Goal: Task Accomplishment & Management: Manage account settings

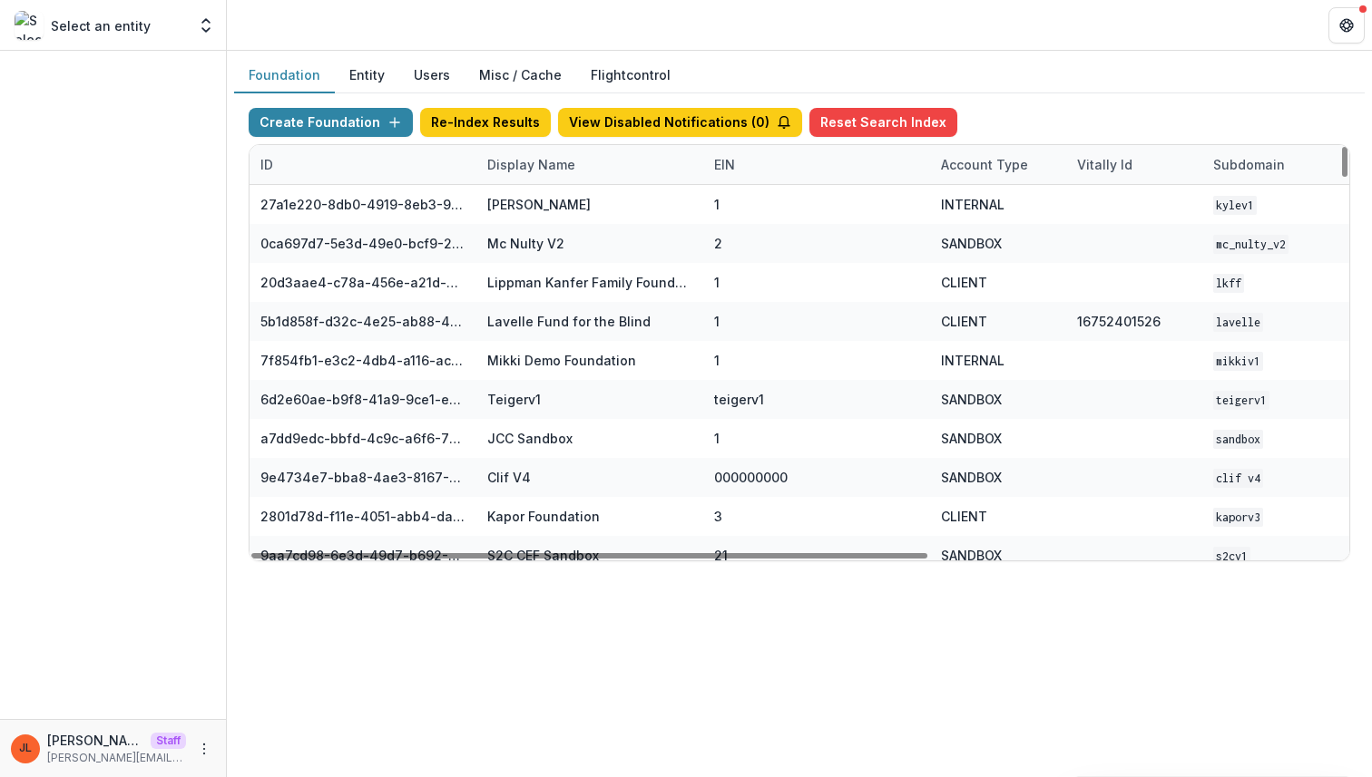
click at [550, 162] on div "Display Name" at bounding box center [531, 164] width 110 height 19
click at [533, 214] on input at bounding box center [589, 205] width 218 height 29
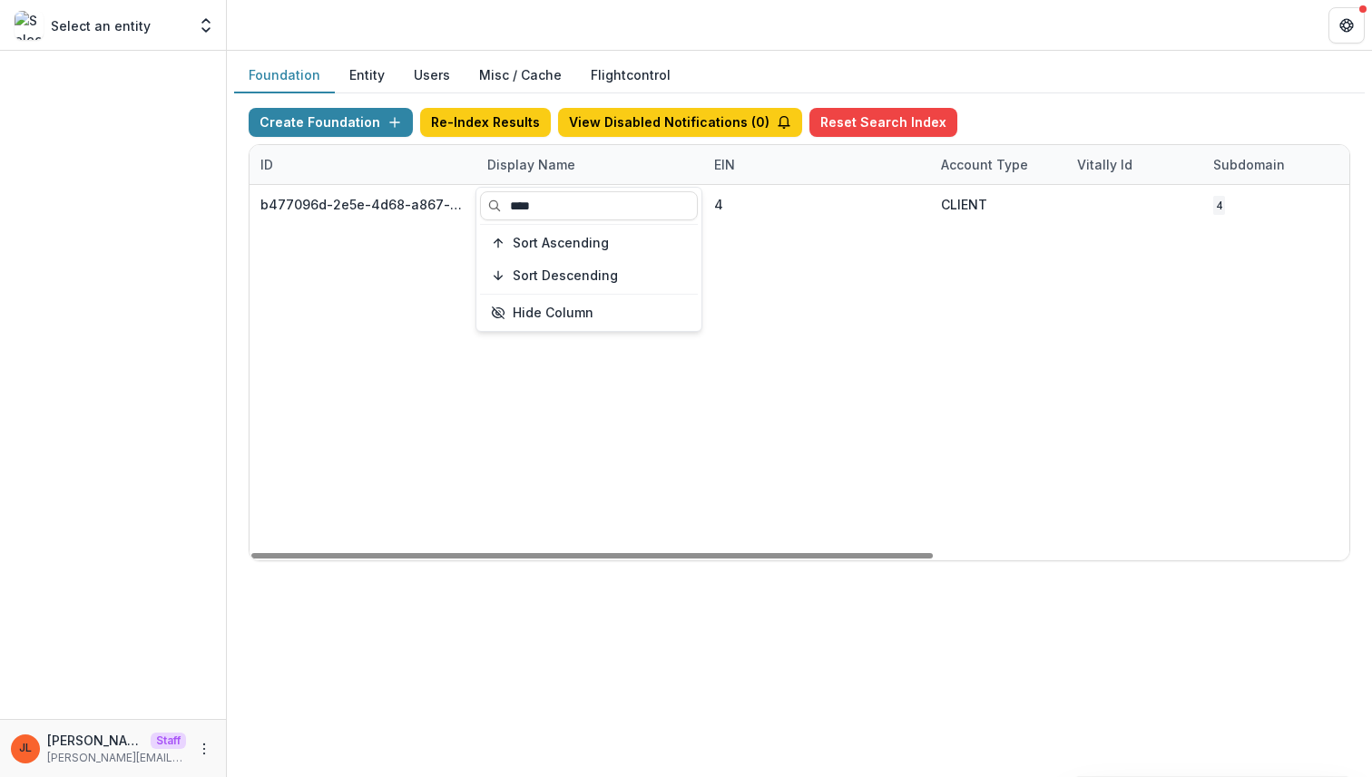
type input "****"
click at [549, 672] on div "Foundation Entity Users Misc / Cache Flightcontrol Create Foundation Re-Index R…" at bounding box center [799, 414] width 1145 height 727
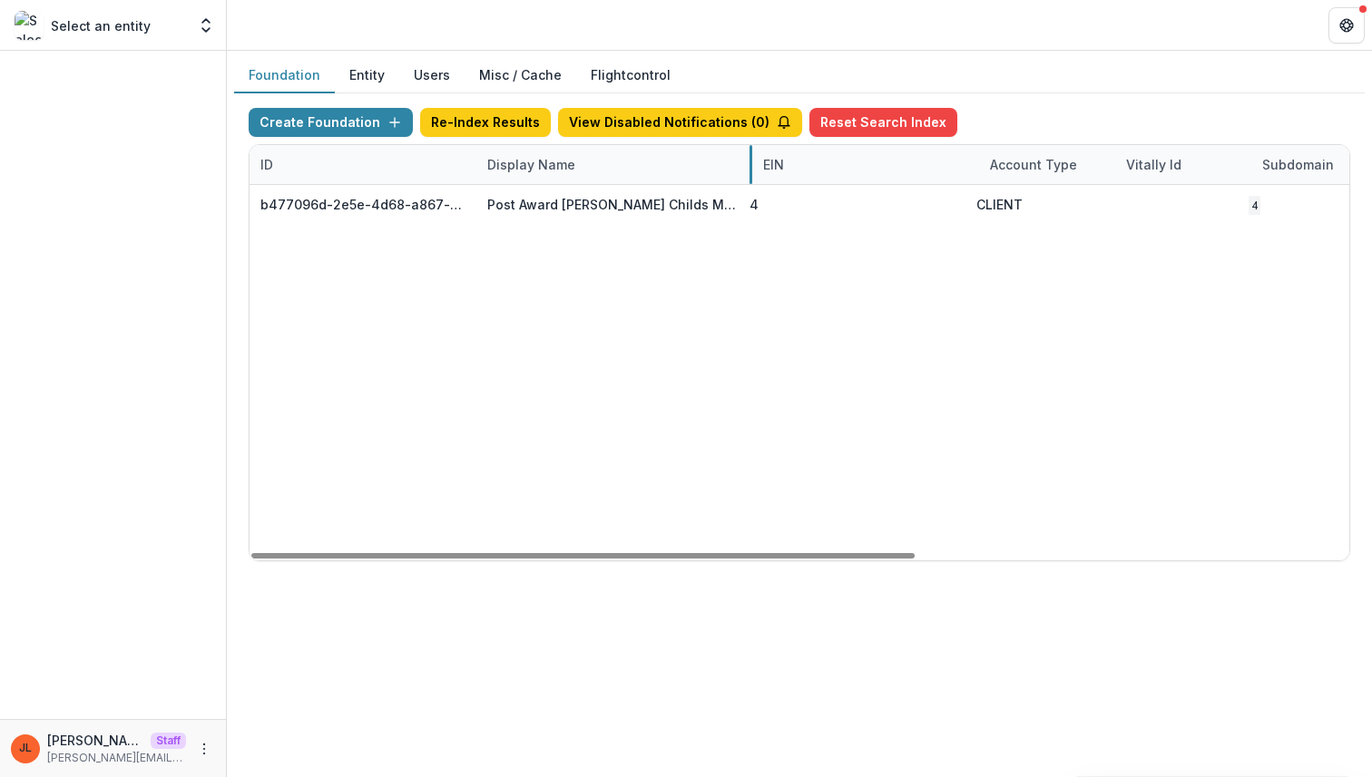
drag, startPoint x: 701, startPoint y: 164, endPoint x: 830, endPoint y: 169, distance: 128.9
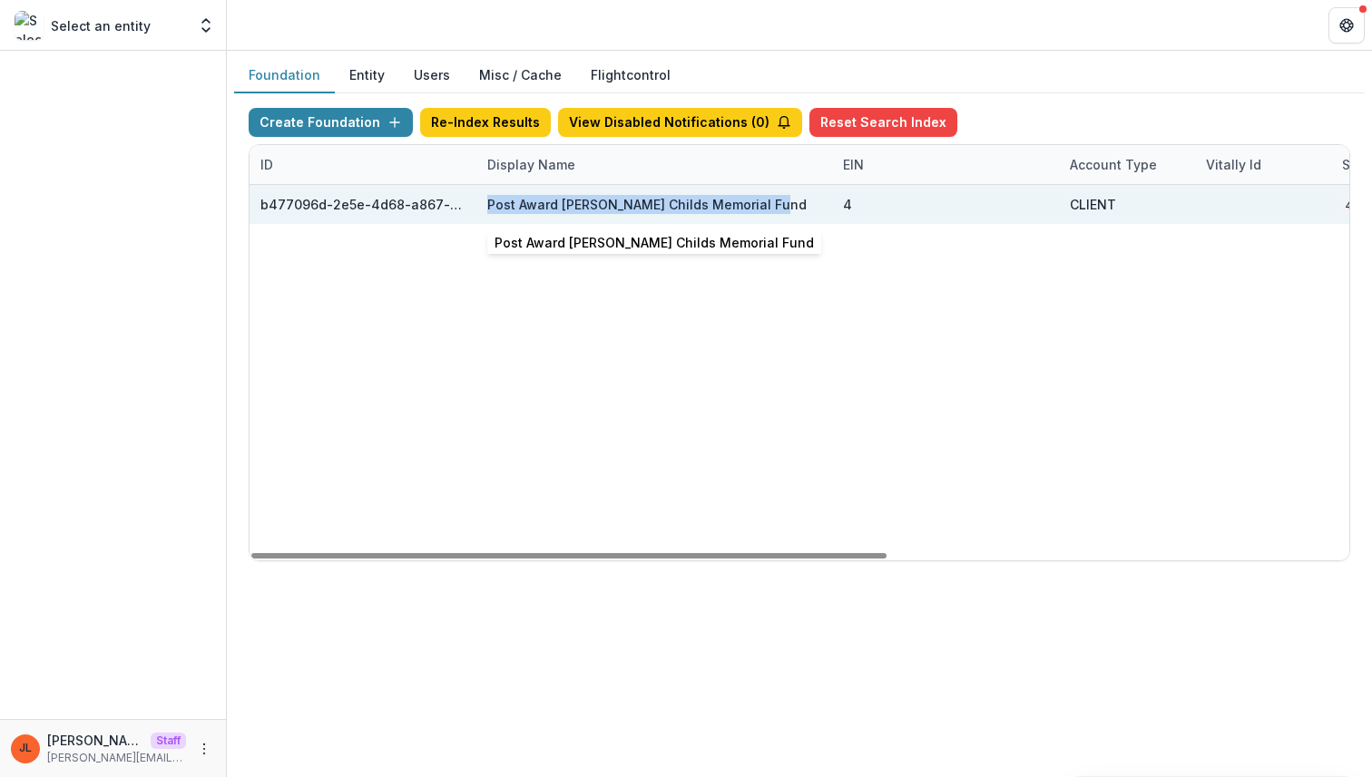
drag, startPoint x: 768, startPoint y: 207, endPoint x: 487, endPoint y: 199, distance: 281.3
click at [487, 199] on div "Post Award Jane Coffin Childs Memorial Fund" at bounding box center [654, 204] width 334 height 39
copy div "Post Award Jane Coffin Childs Memorial Fund"
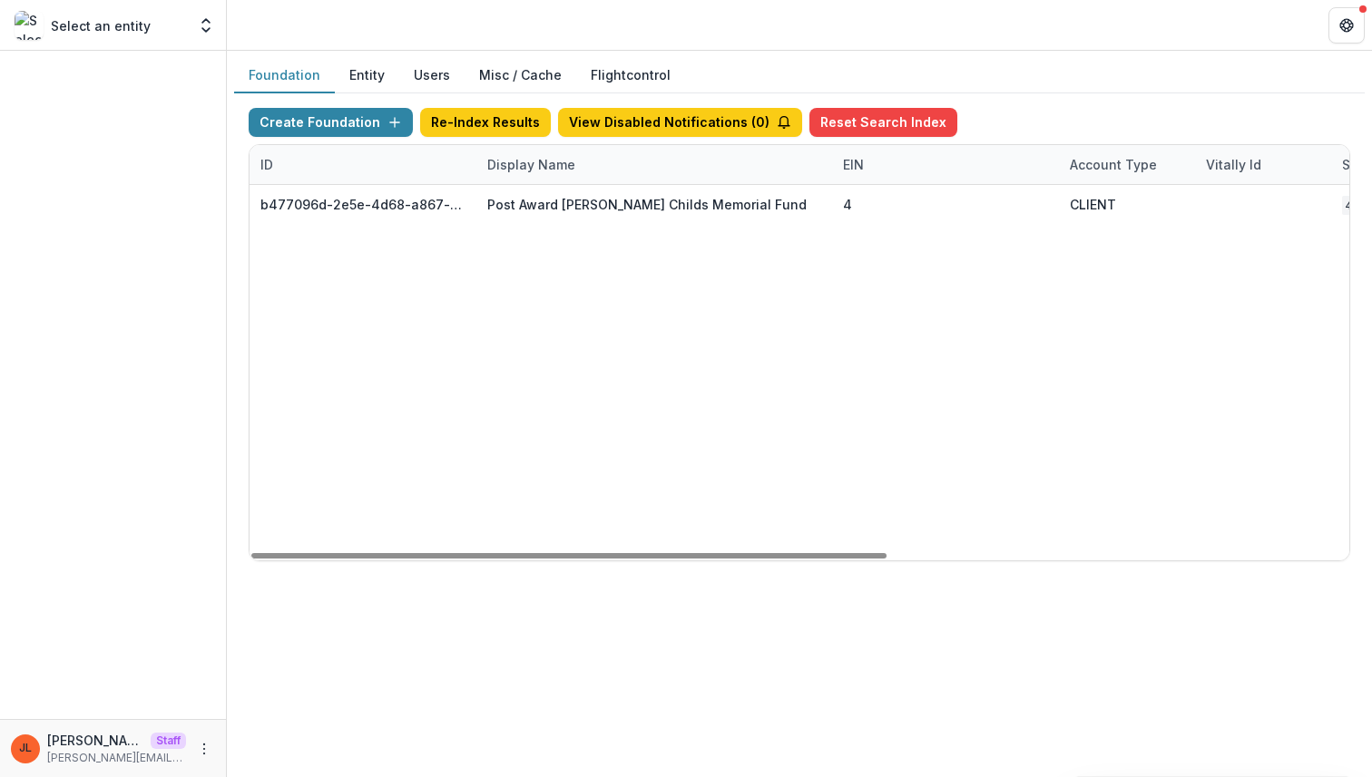
click at [559, 315] on div "b477096d-2e5e-4d68-a867-b36211d58d1f Post Award Jane Coffin Childs Memorial Fun…" at bounding box center [1198, 373] width 1898 height 376
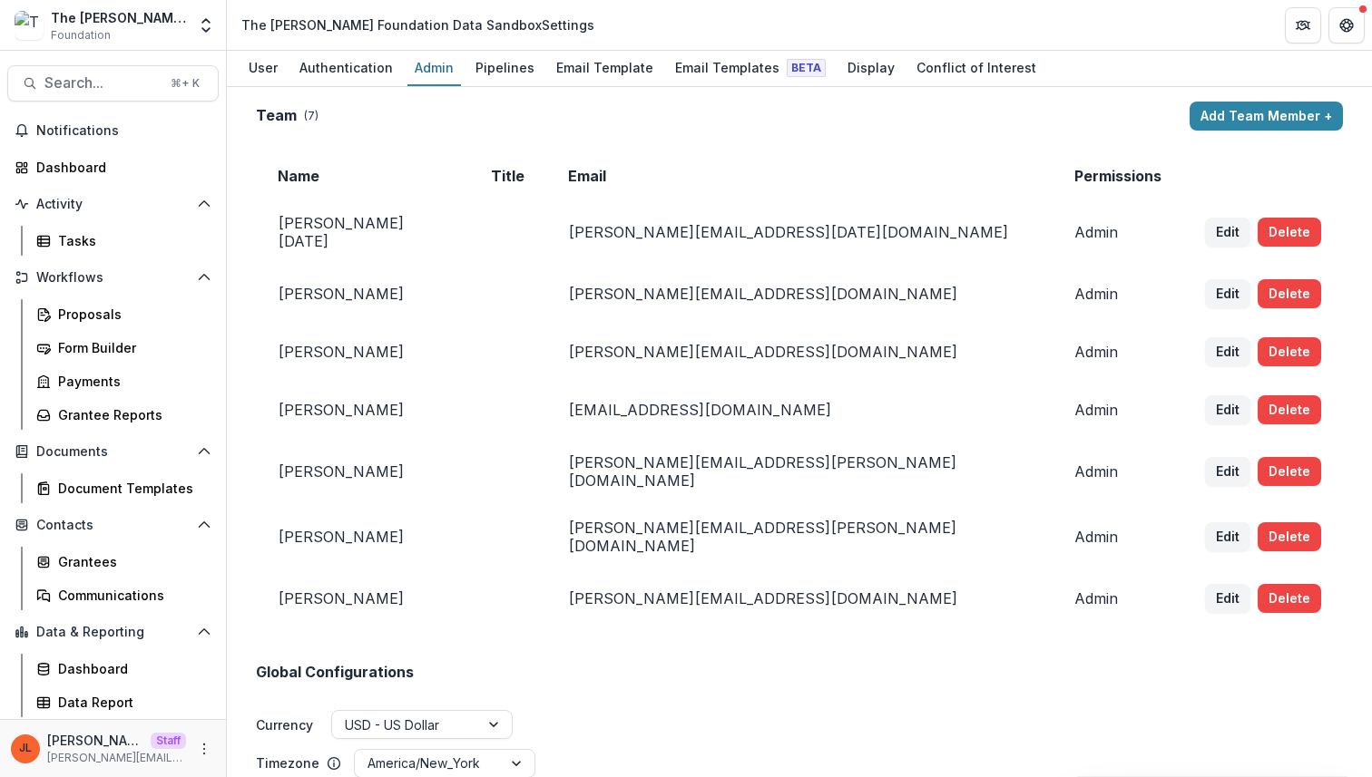
scroll to position [638, 0]
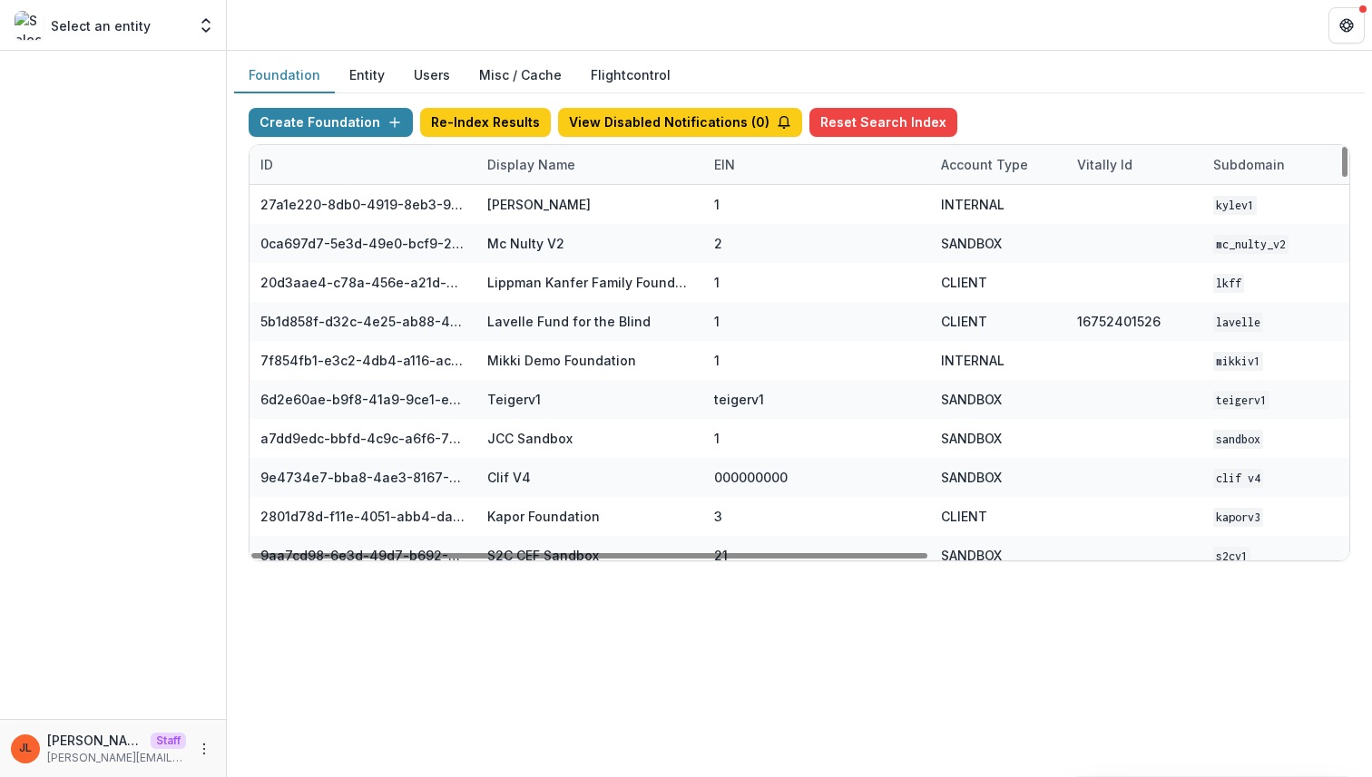
click at [583, 160] on div "Display Name" at bounding box center [589, 164] width 227 height 39
click at [550, 202] on input at bounding box center [589, 205] width 218 height 29
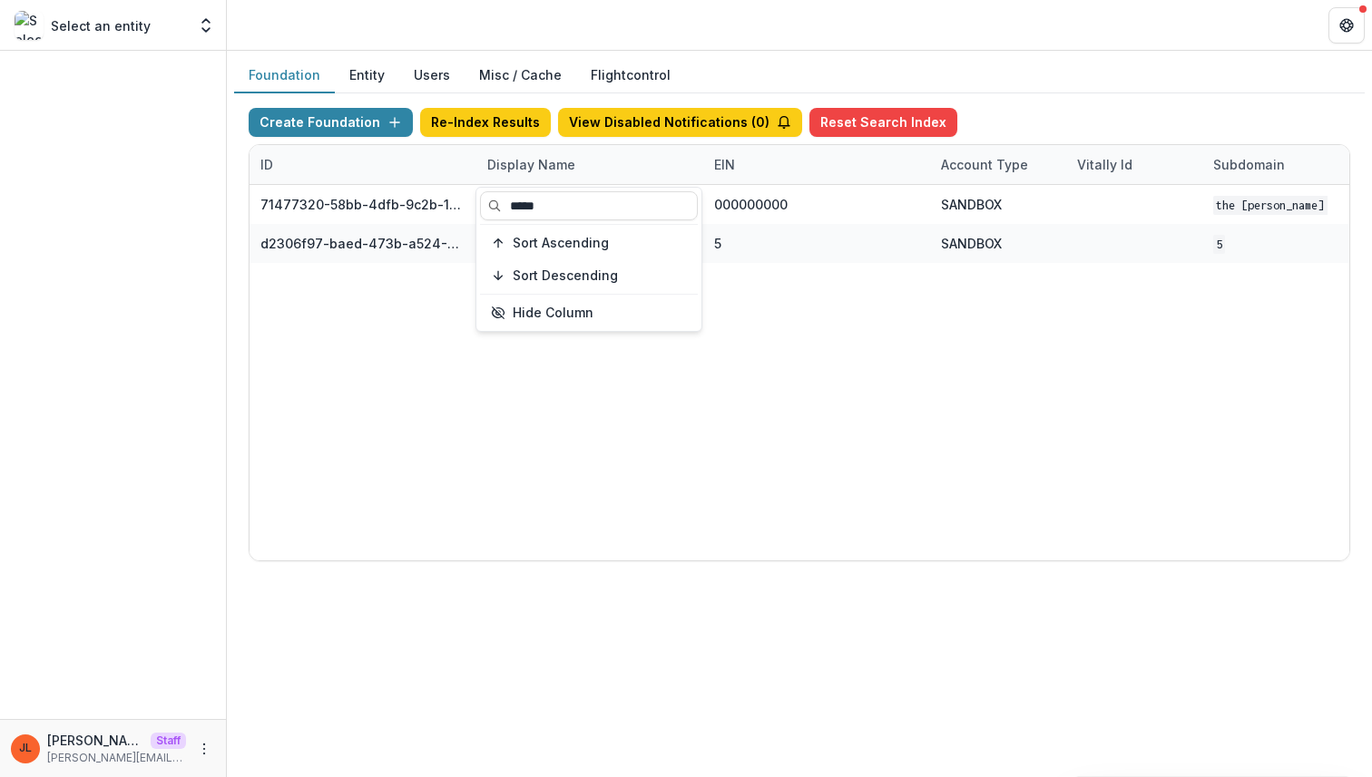
type input "*****"
click at [607, 409] on div "71477320-58bb-4dfb-9c2b-1ce0ed8fa8a7 The [PERSON_NAME] Foundation Workflow Sand…" at bounding box center [1133, 373] width 1769 height 376
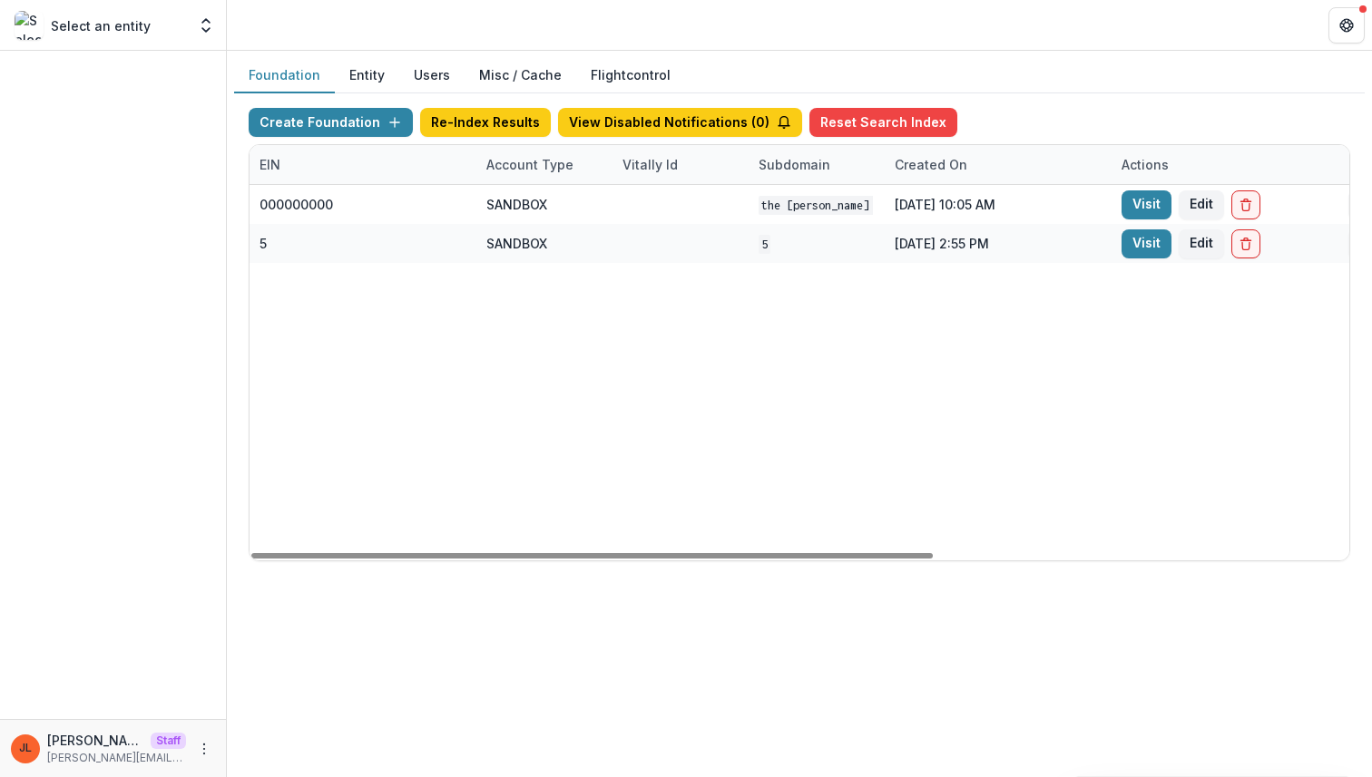
scroll to position [0, 472]
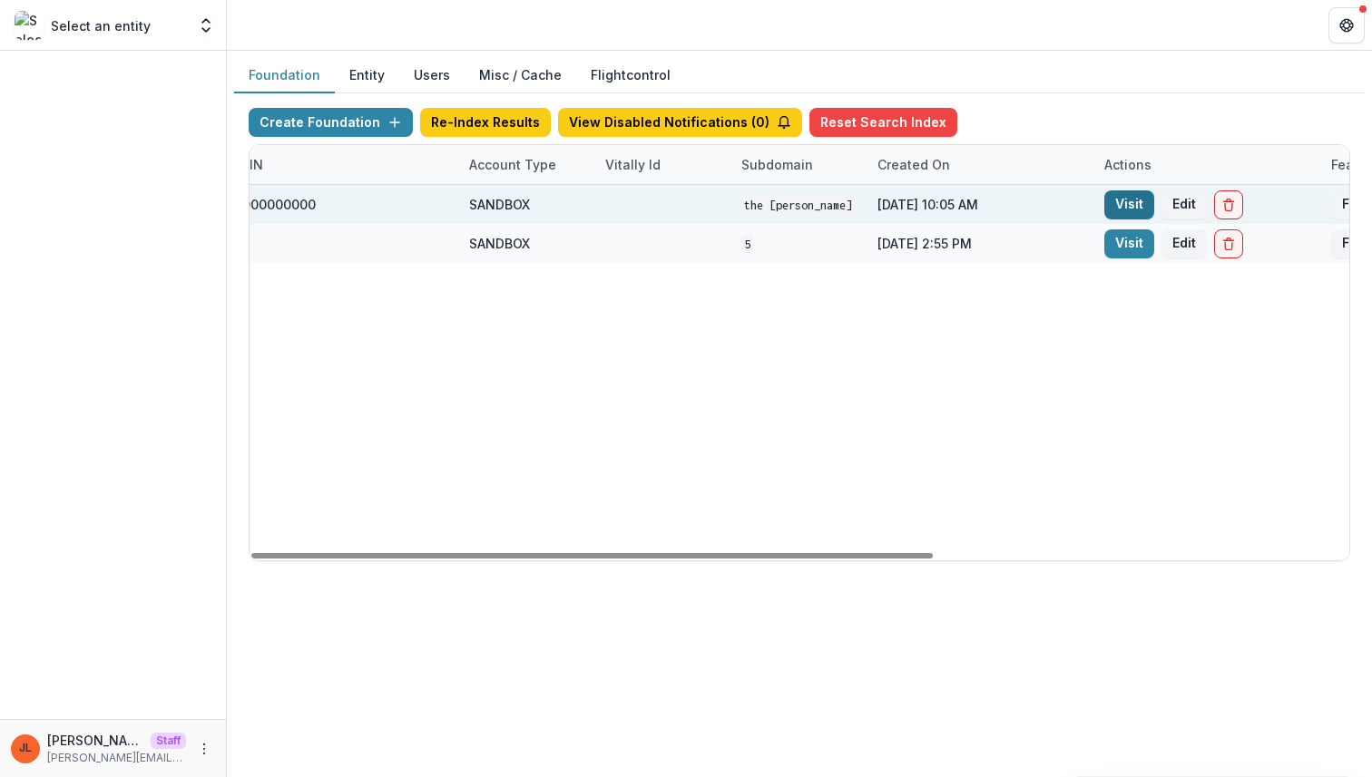
click at [1111, 197] on link "Visit" at bounding box center [1129, 205] width 50 height 29
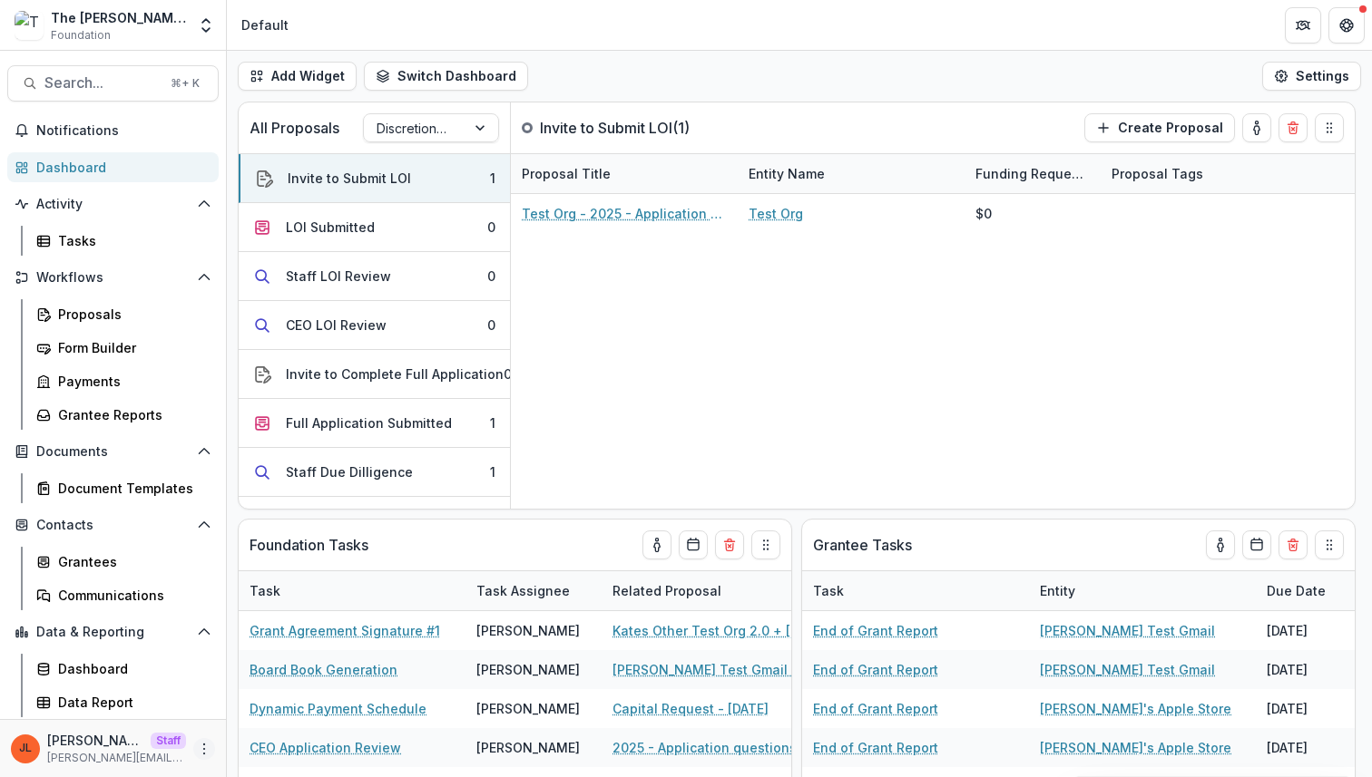
click at [199, 745] on icon "More" at bounding box center [204, 749] width 15 height 15
click at [286, 709] on link "User Settings" at bounding box center [324, 711] width 194 height 30
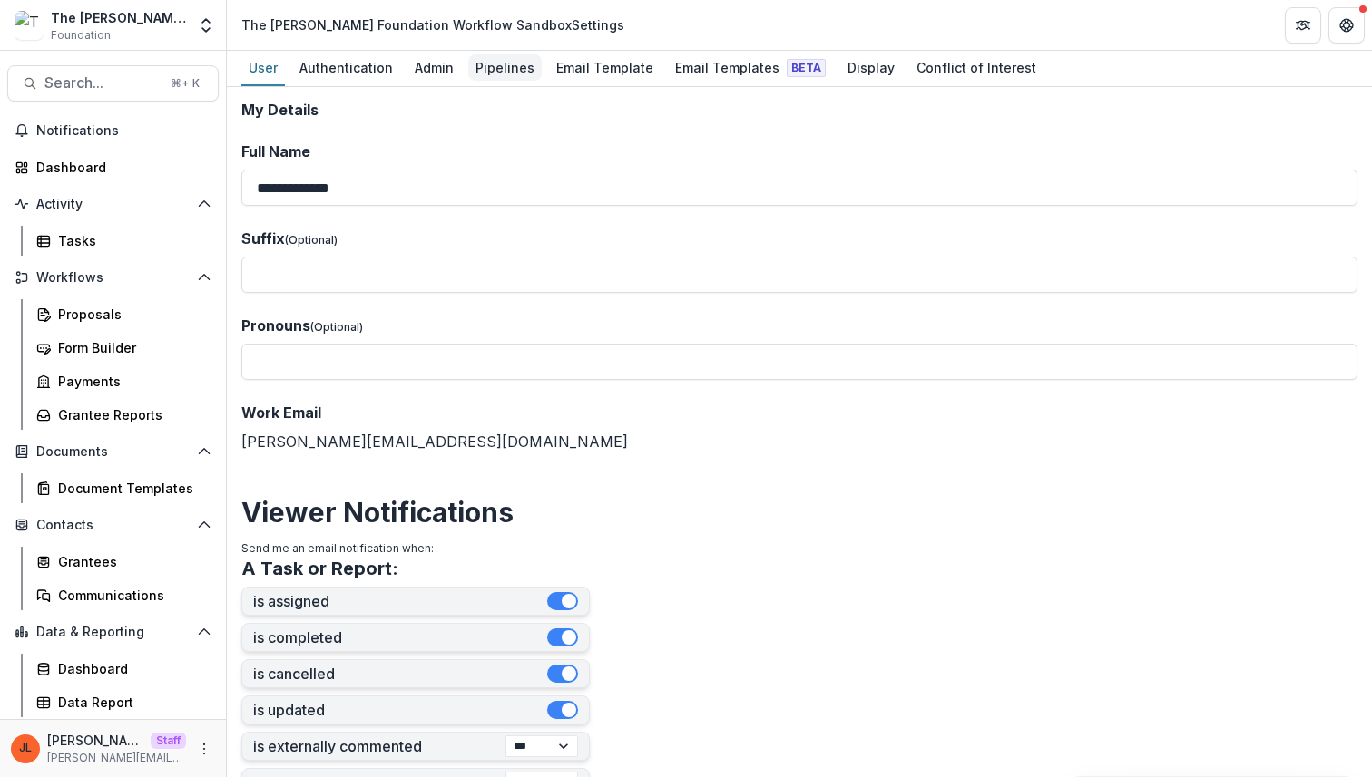
click at [512, 64] on div "Pipelines" at bounding box center [504, 67] width 73 height 26
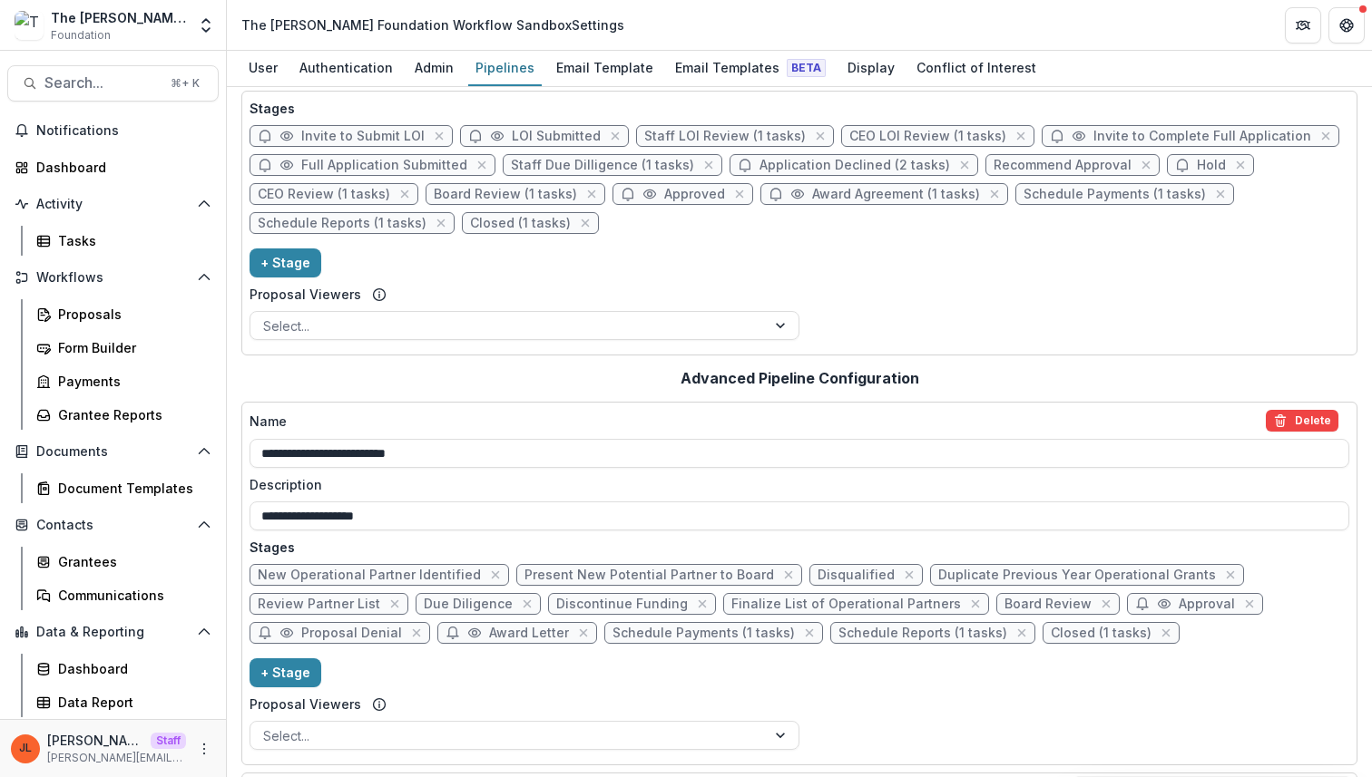
scroll to position [95, 0]
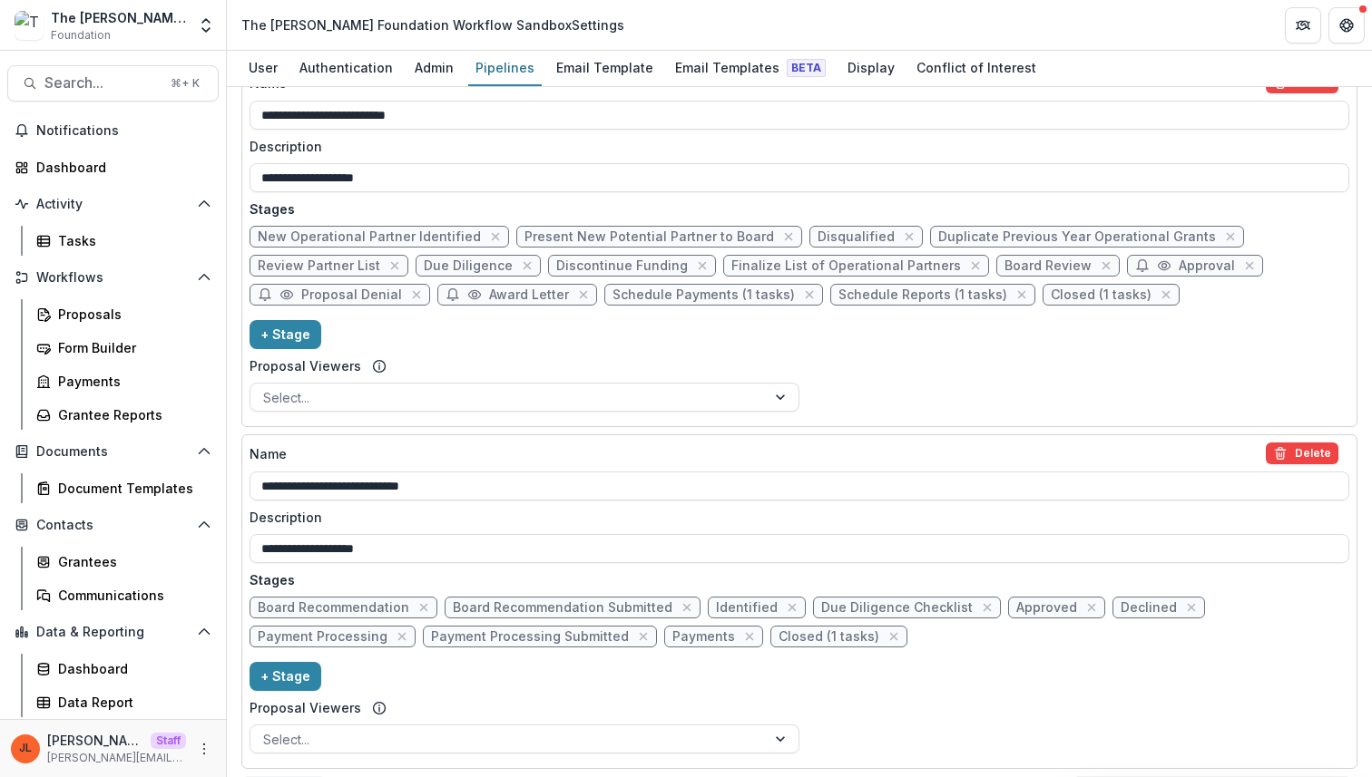
scroll to position [427, 0]
